Goal: Transaction & Acquisition: Subscribe to service/newsletter

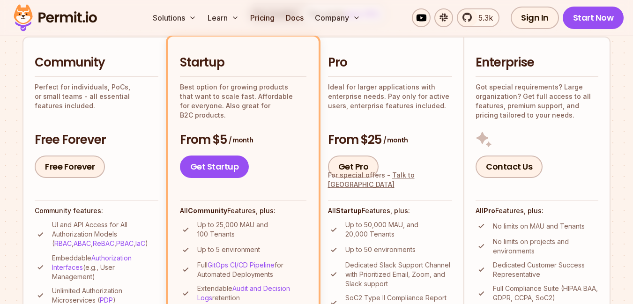
scroll to position [214, 0]
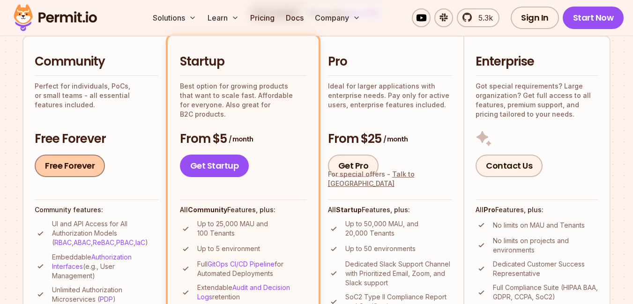
click at [82, 165] on link "Free Forever" at bounding box center [70, 166] width 70 height 22
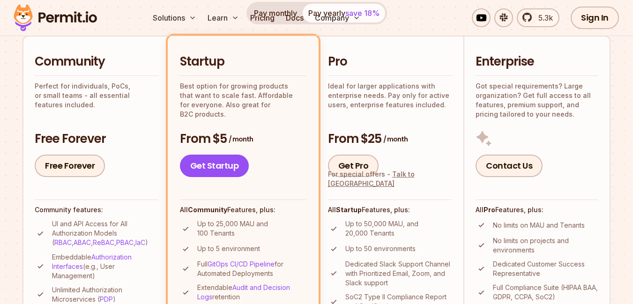
scroll to position [0, 0]
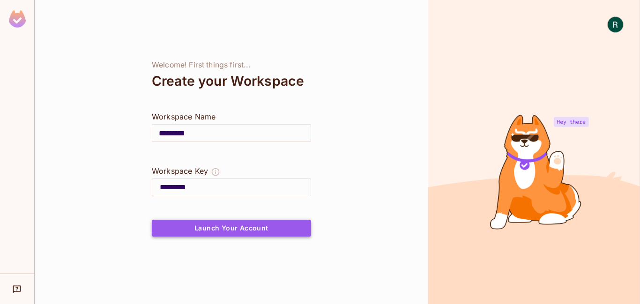
click at [251, 223] on button "Launch Your Account" at bounding box center [231, 228] width 159 height 17
